Goal: Task Accomplishment & Management: Manage account settings

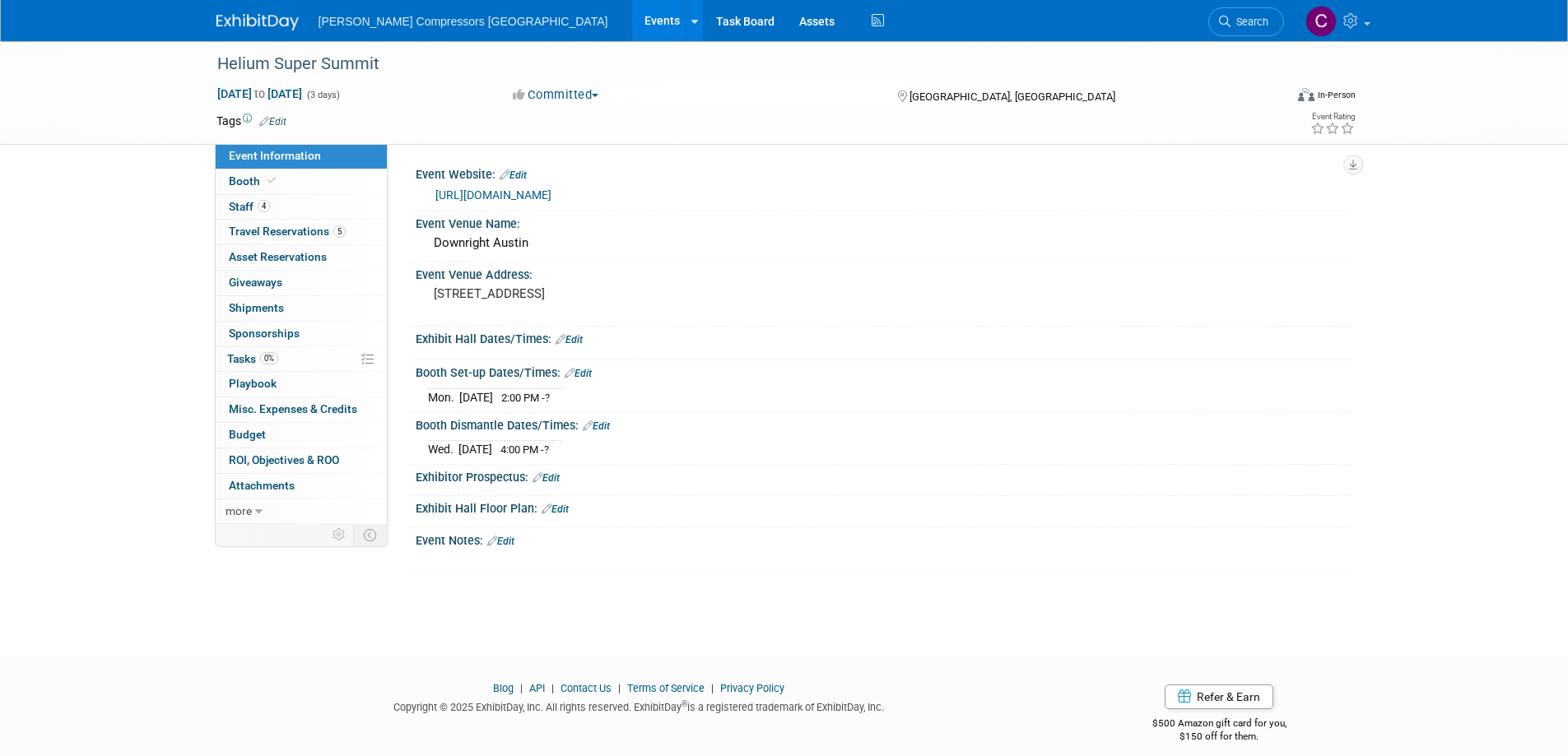
click at [632, 17] on link "Events" at bounding box center [663, 20] width 60 height 41
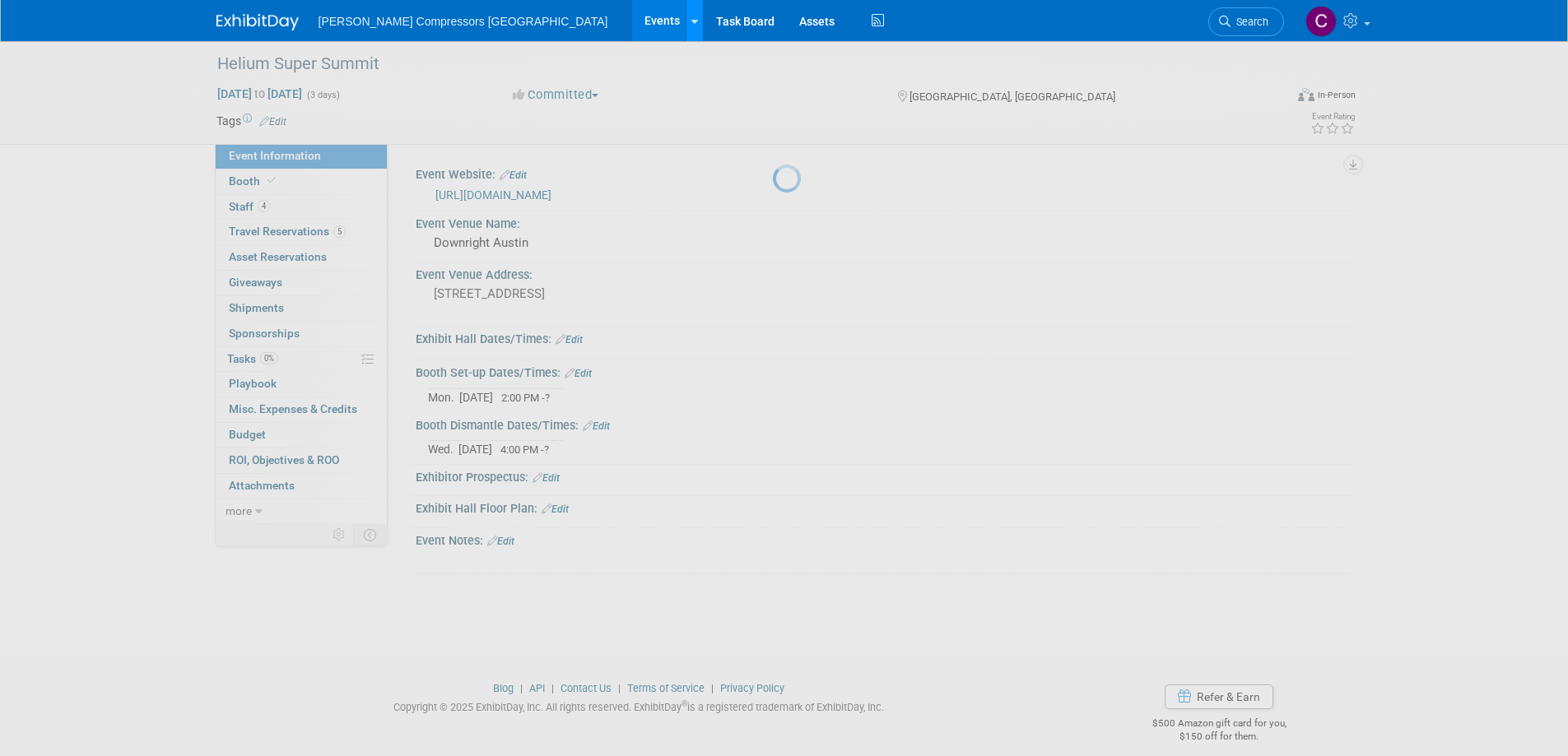
click at [686, 17] on link at bounding box center [694, 20] width 17 height 41
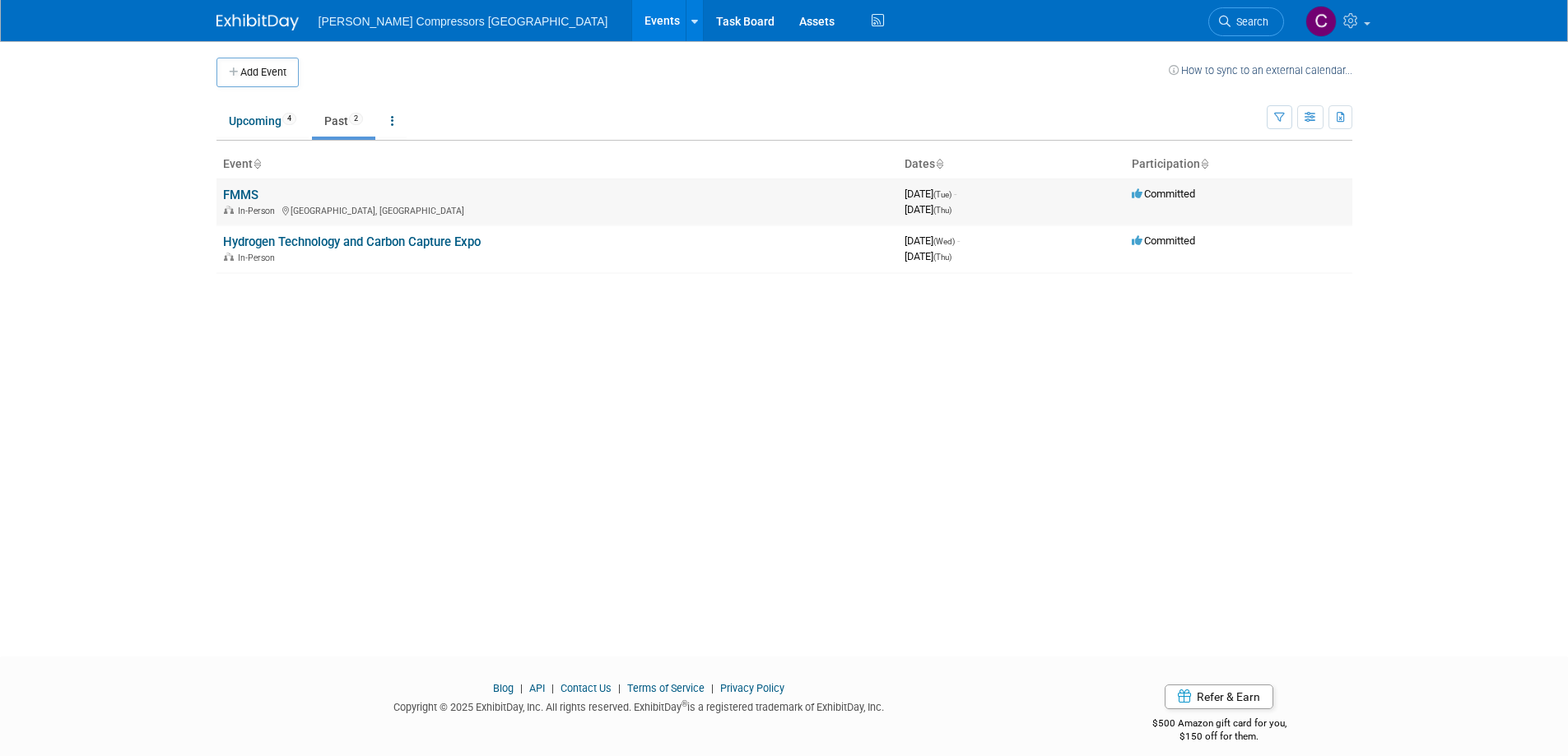
click at [235, 193] on link "FMMS" at bounding box center [241, 195] width 36 height 15
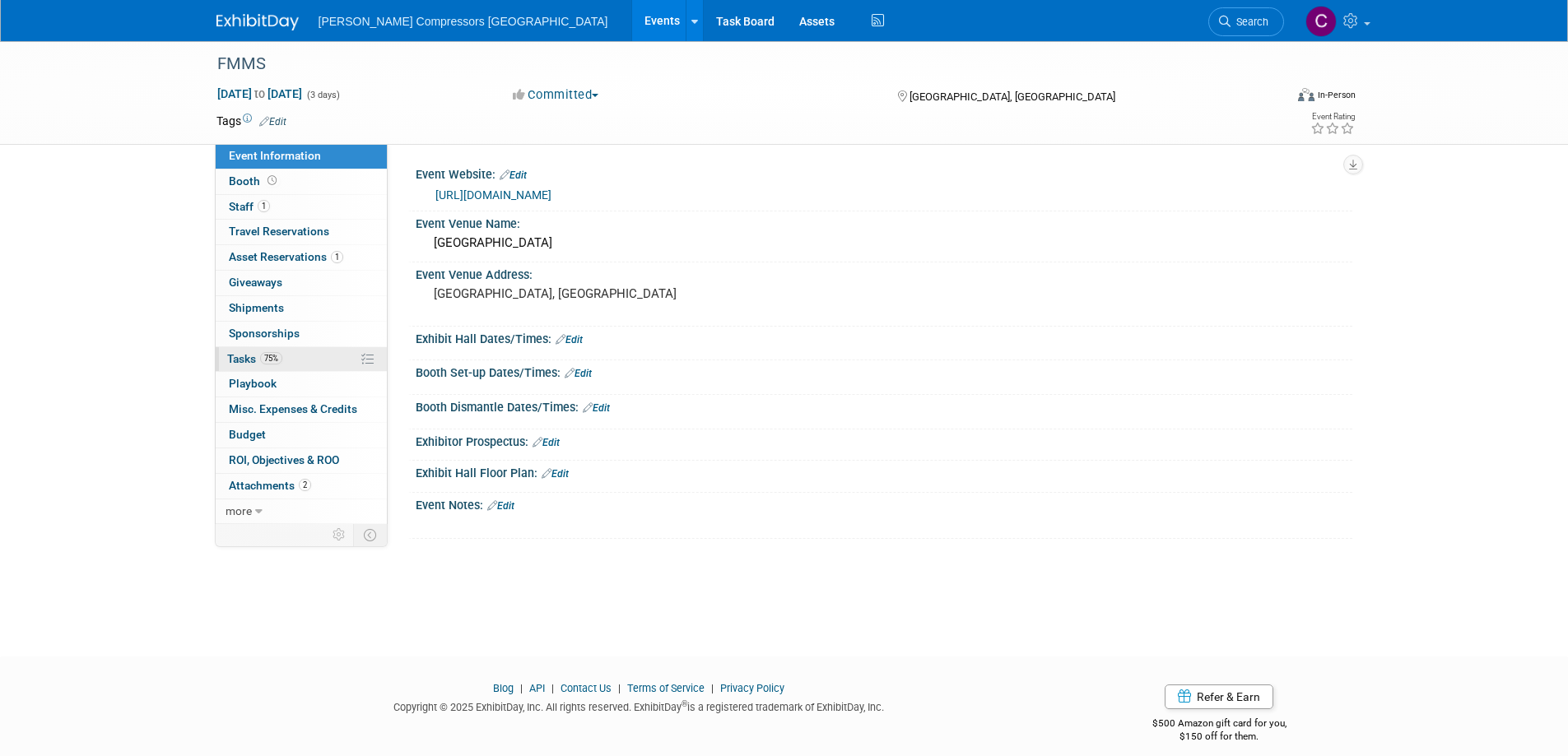
click at [246, 350] on link "75% Tasks 75%" at bounding box center [301, 360] width 171 height 25
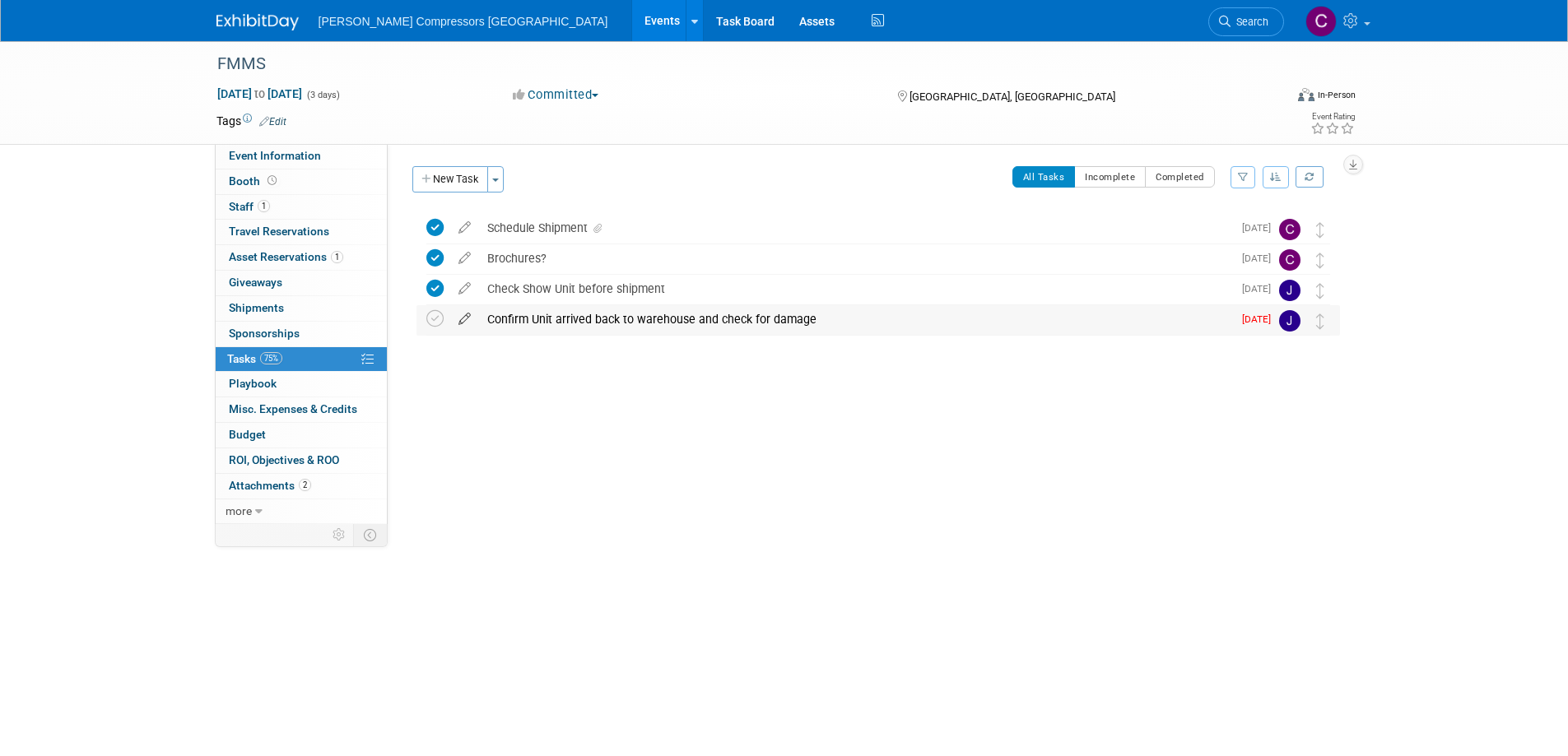
click at [463, 317] on icon at bounding box center [464, 315] width 28 height 20
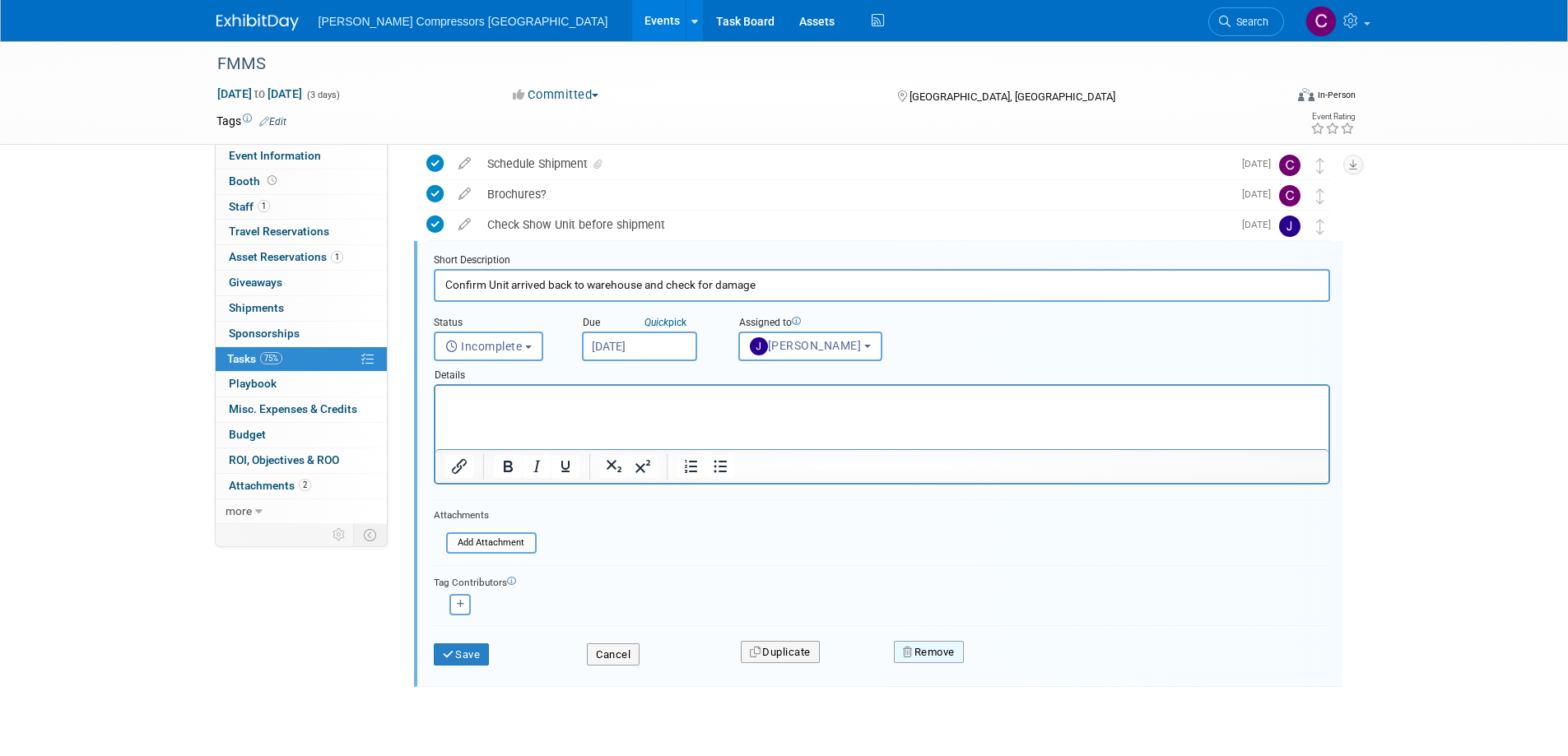
click at [942, 647] on button "Remove" at bounding box center [929, 653] width 70 height 23
click at [1024, 661] on link "Yes" at bounding box center [1022, 666] width 48 height 27
